Goal: Task Accomplishment & Management: Complete application form

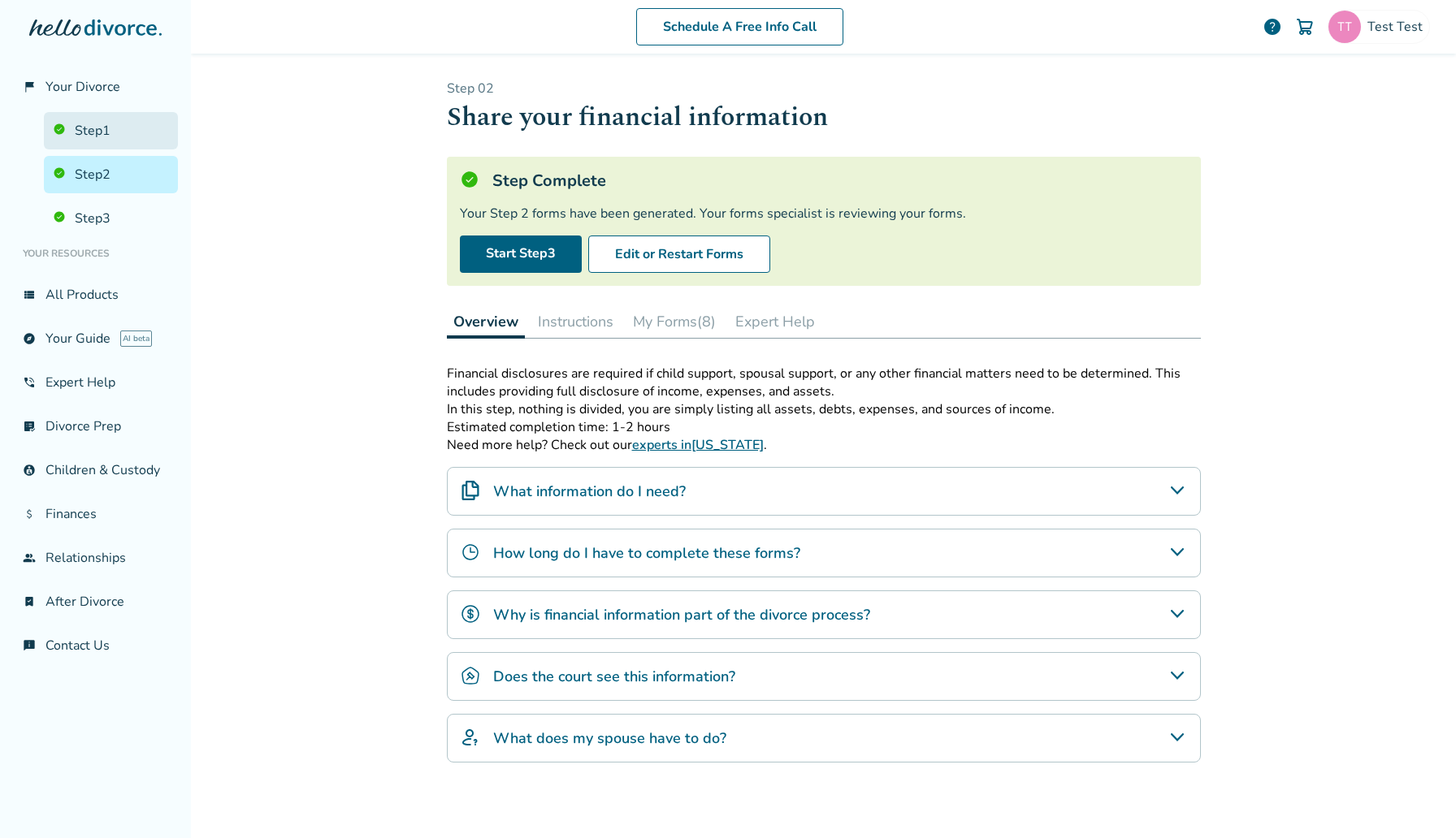
click at [77, 125] on link "Step 1" at bounding box center [111, 131] width 134 height 37
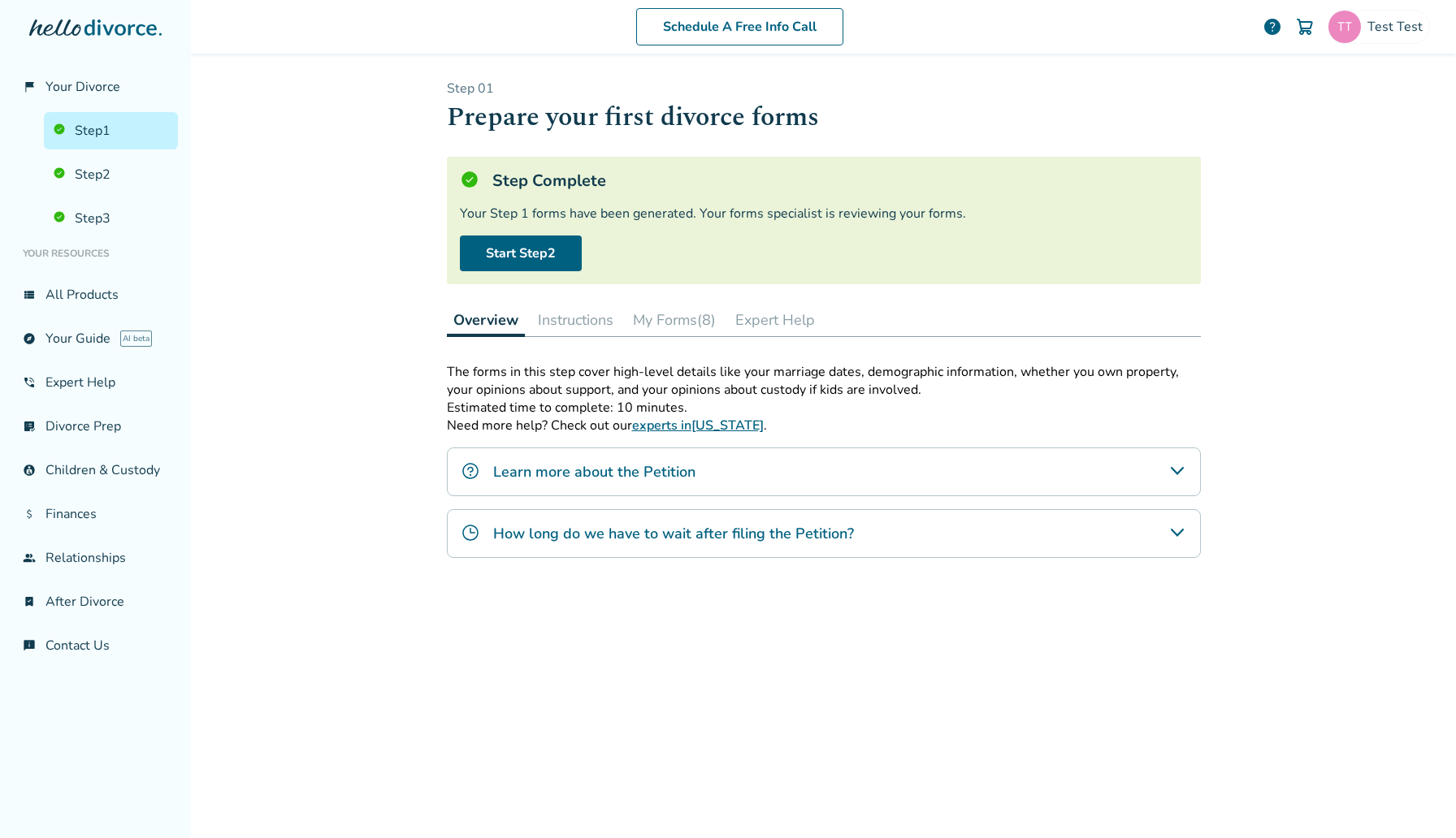
click at [661, 309] on button "My Forms (8)" at bounding box center [674, 320] width 96 height 32
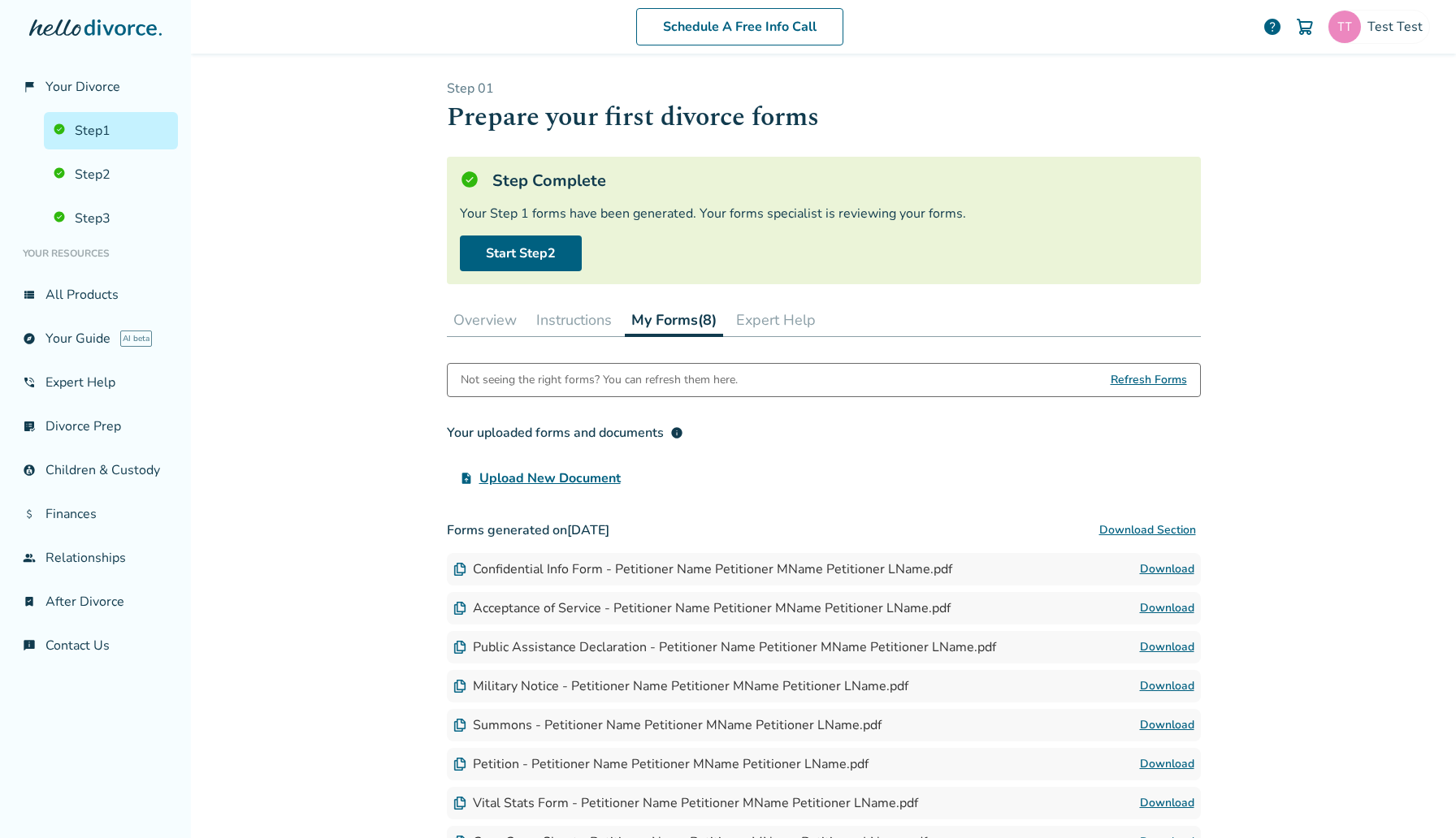
scroll to position [159, 0]
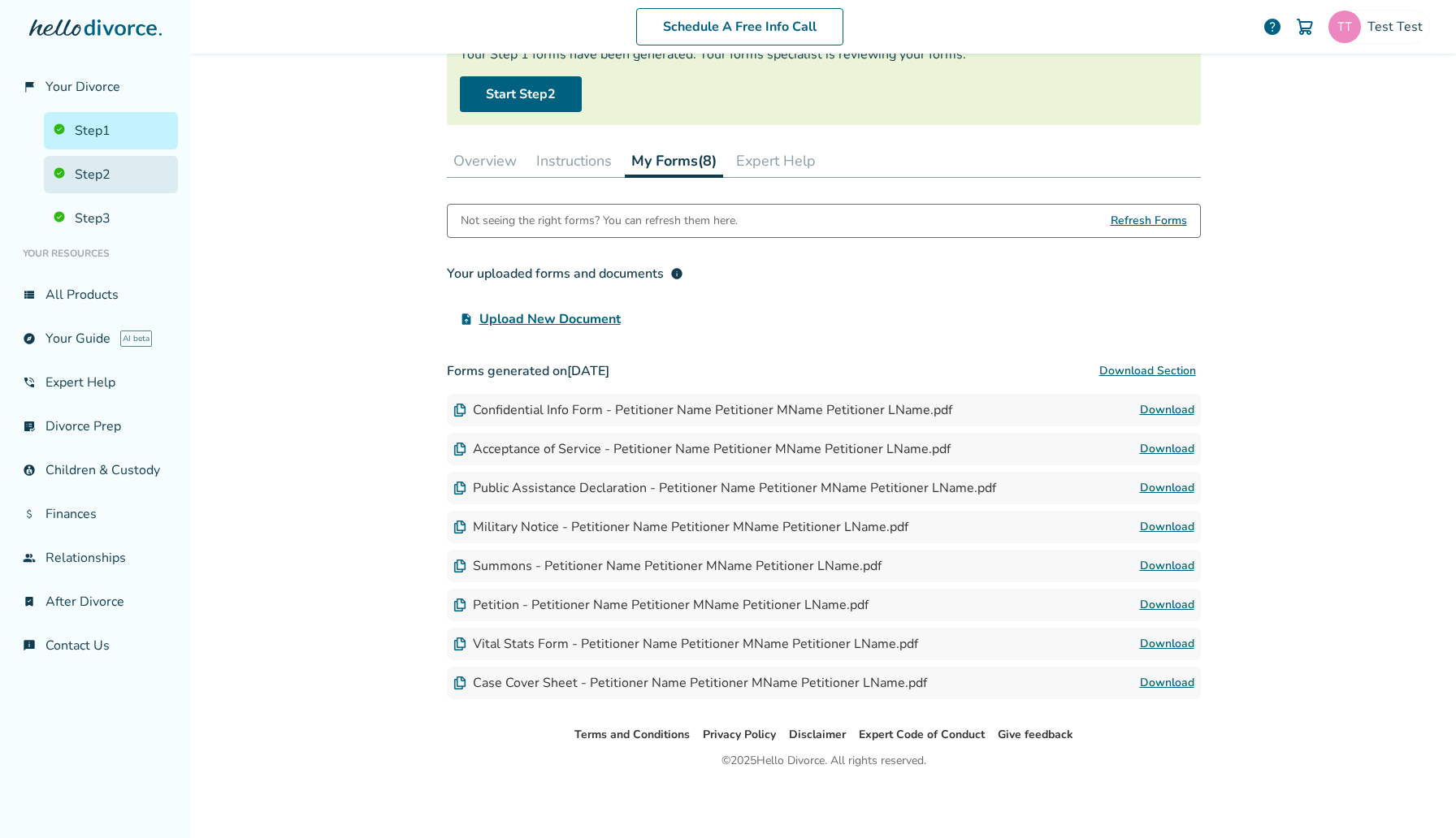
click at [117, 180] on link "Step 2" at bounding box center [111, 175] width 134 height 37
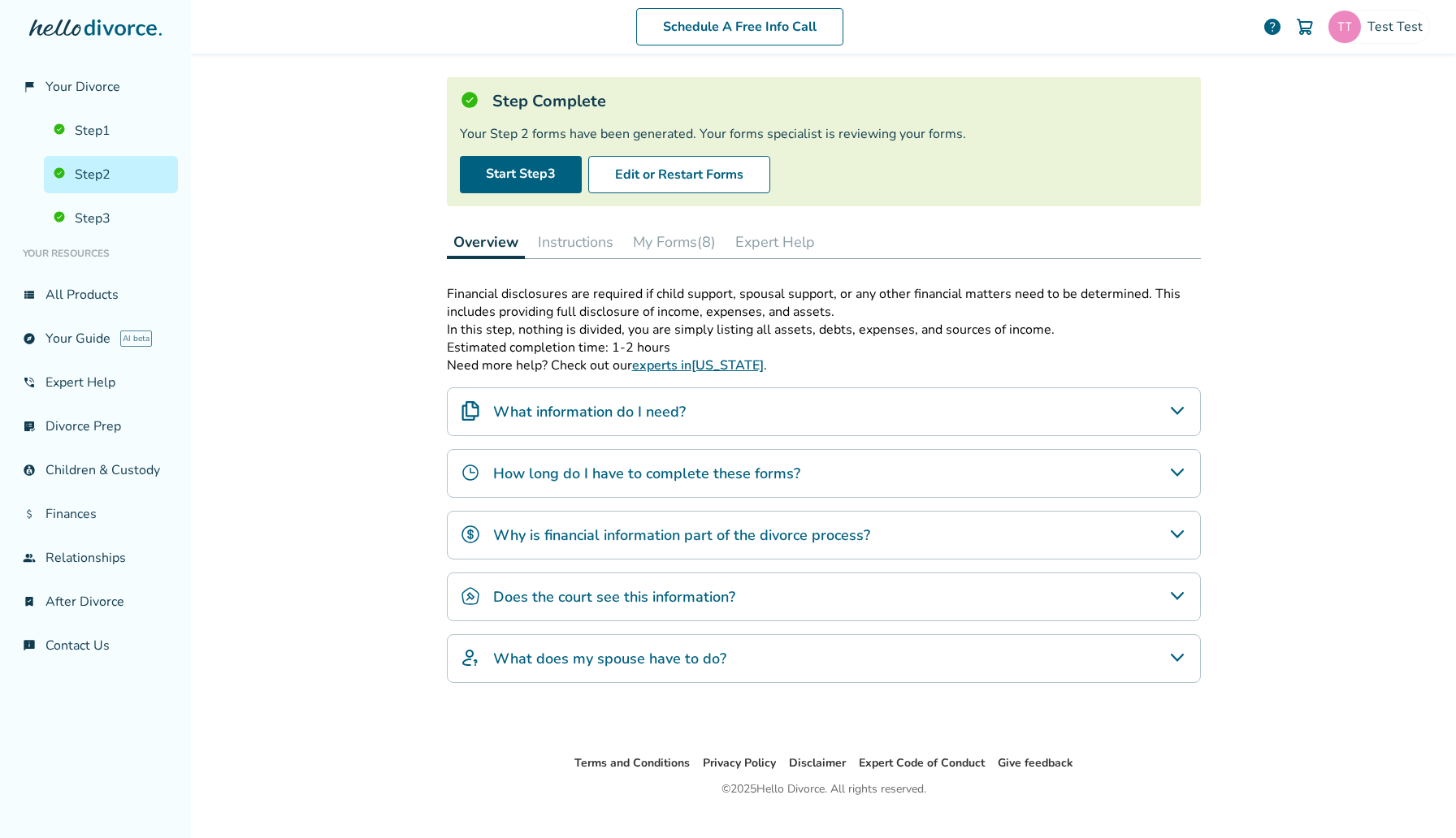
click at [729, 240] on div "Overview Instructions My Forms (8) Expert Help" at bounding box center [824, 242] width 754 height 33
click at [697, 243] on button "My Forms (8)" at bounding box center [674, 242] width 96 height 32
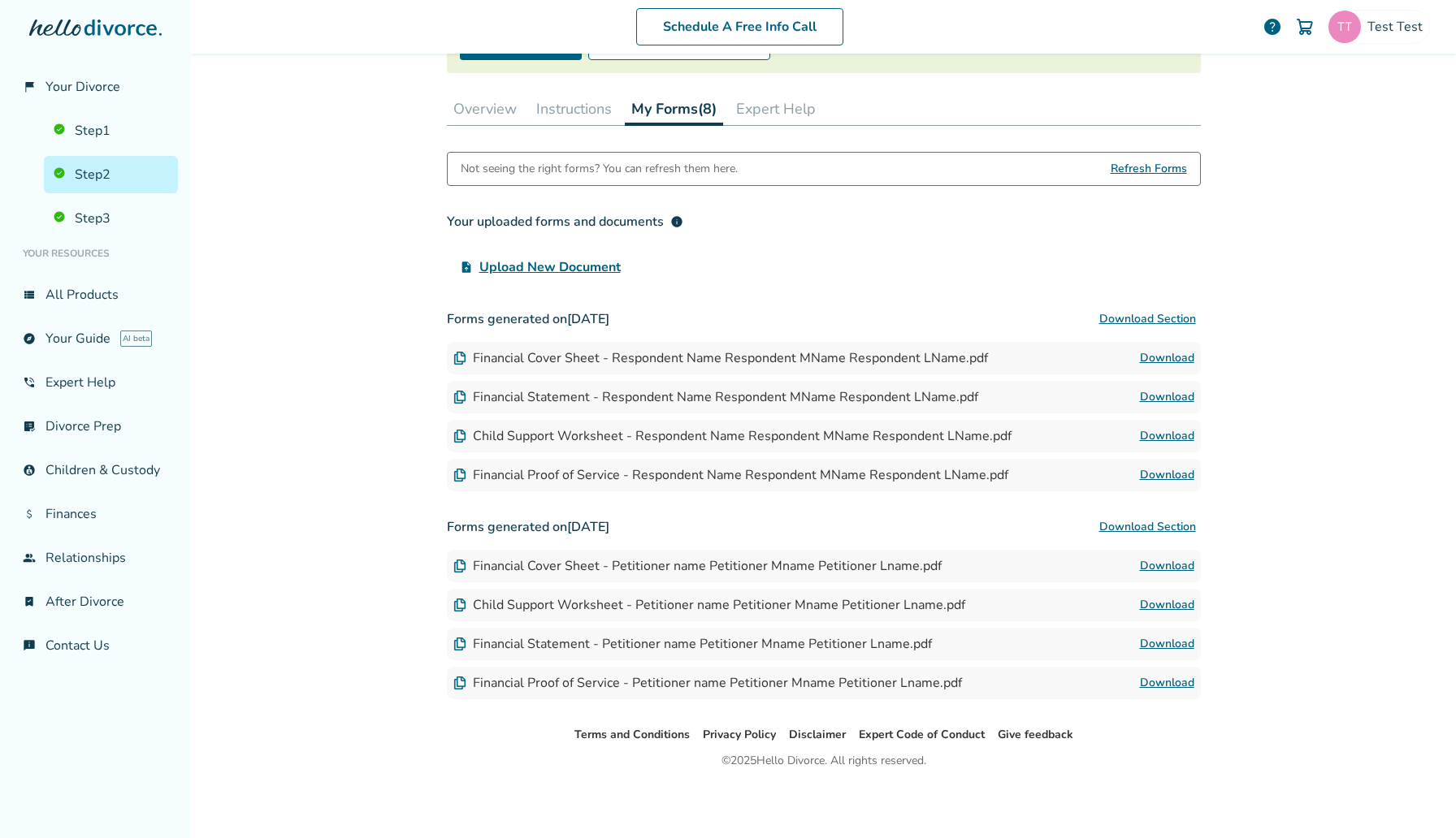
scroll to position [212, 0]
click at [119, 205] on link "Step 3" at bounding box center [111, 218] width 134 height 37
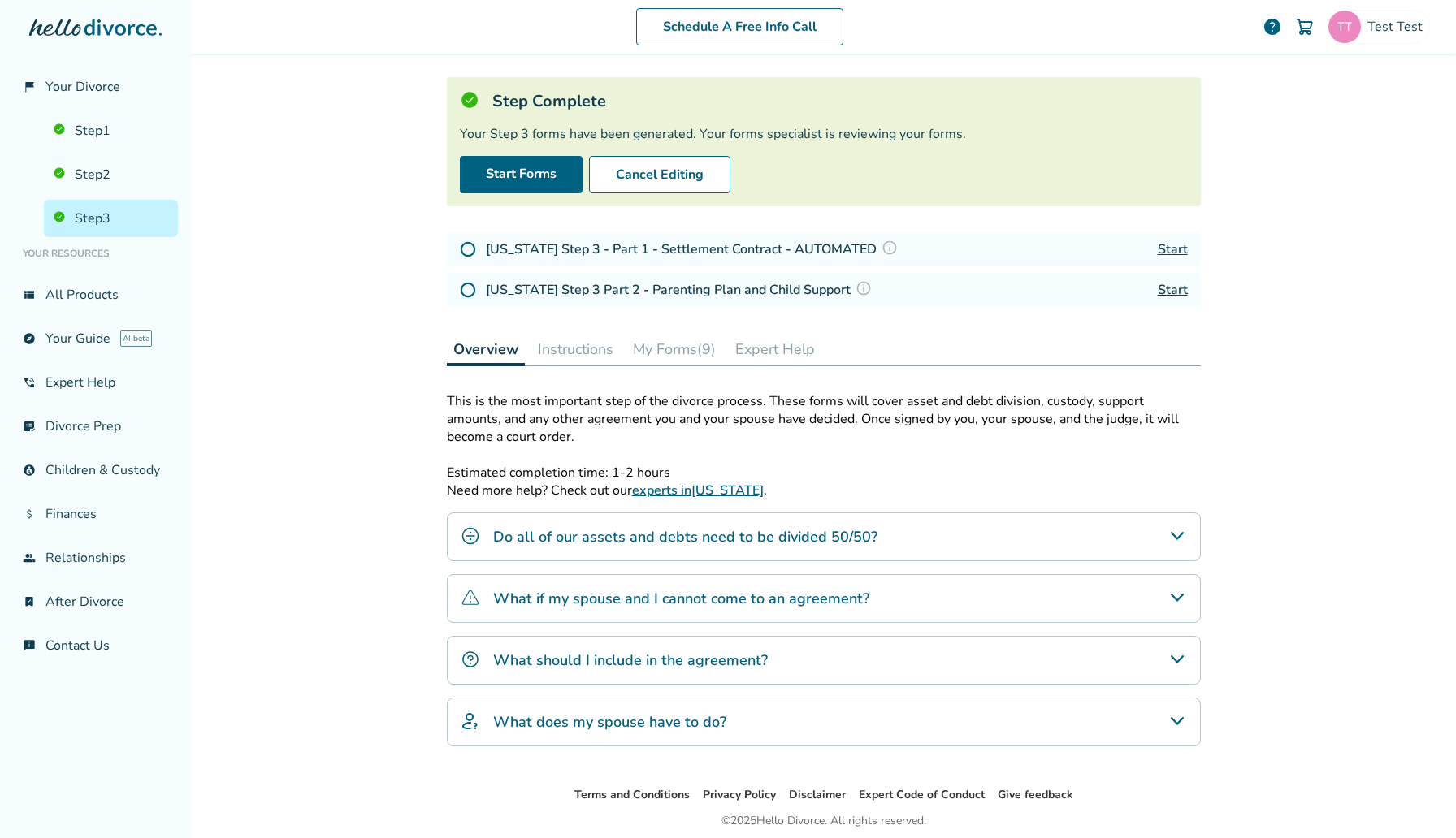
click at [659, 326] on div "Step 0 3 Prepare your divorce agreement Step Complete Your Step 3 forms have be…" at bounding box center [824, 380] width 754 height 759
click at [659, 334] on button "My Forms (9)" at bounding box center [674, 349] width 96 height 32
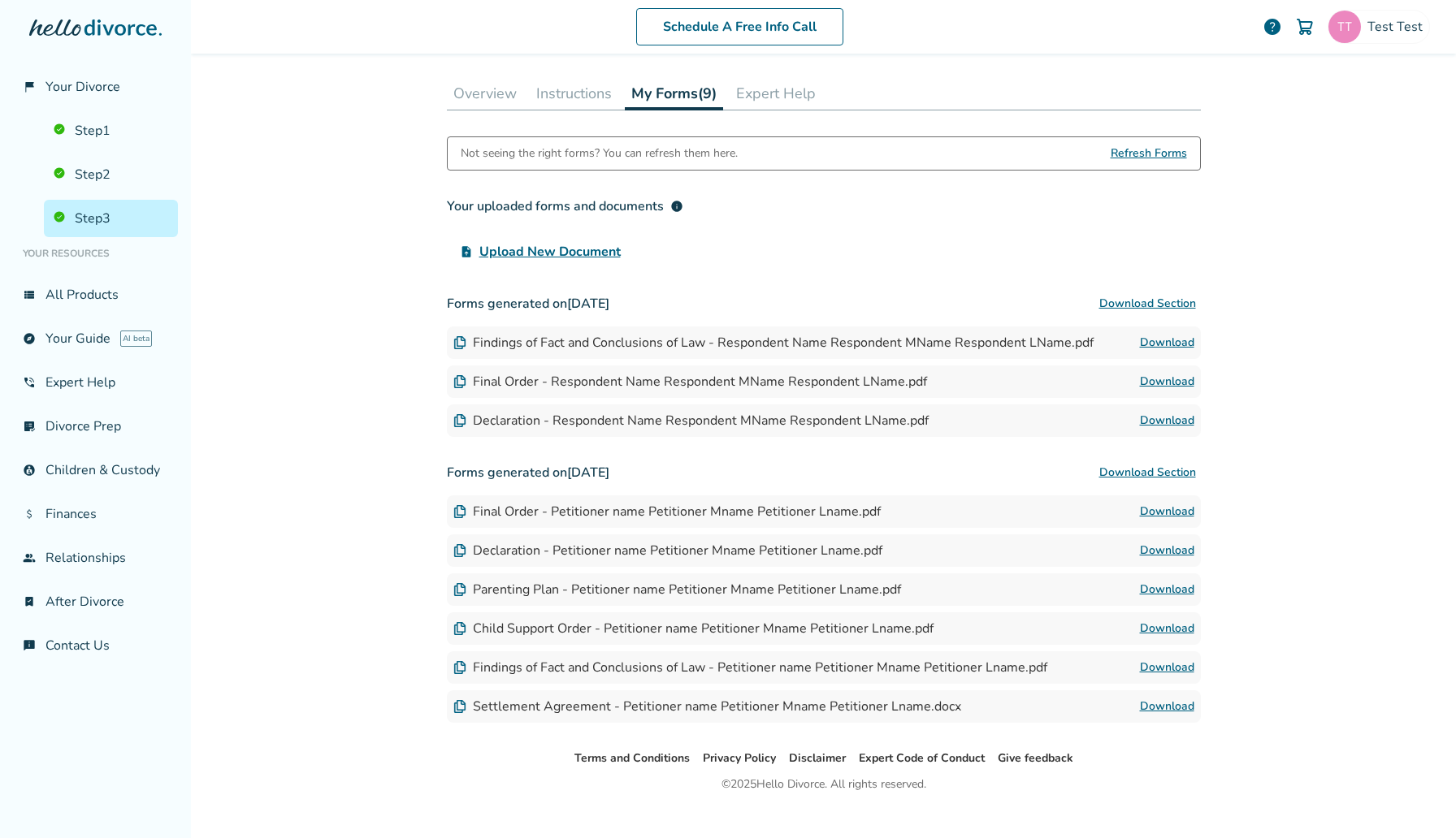
scroll to position [359, 0]
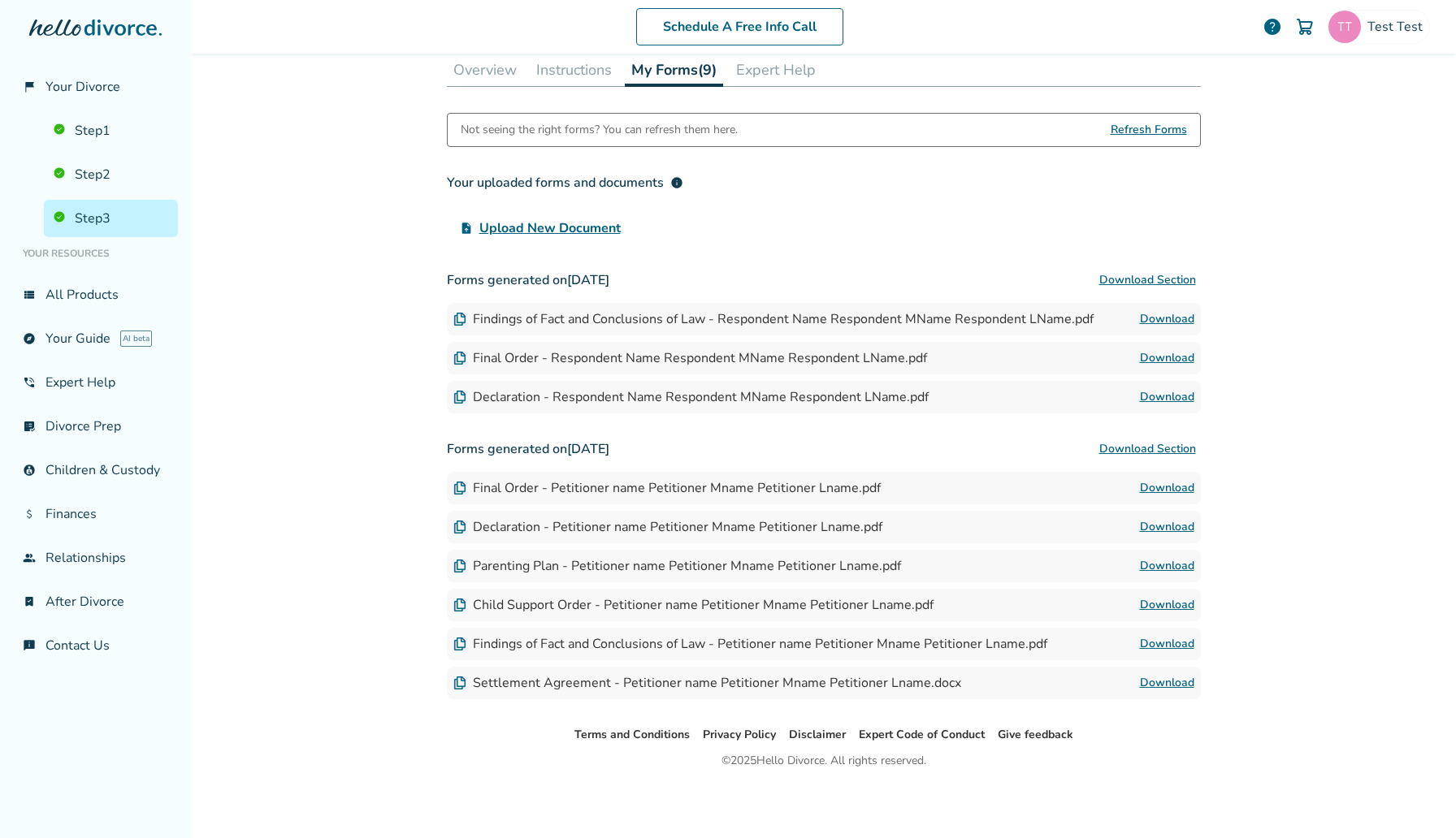
click at [1152, 559] on link "Download" at bounding box center [1167, 565] width 54 height 20
click at [108, 127] on link "Step 1" at bounding box center [111, 131] width 134 height 37
